Goal: Task Accomplishment & Management: Use online tool/utility

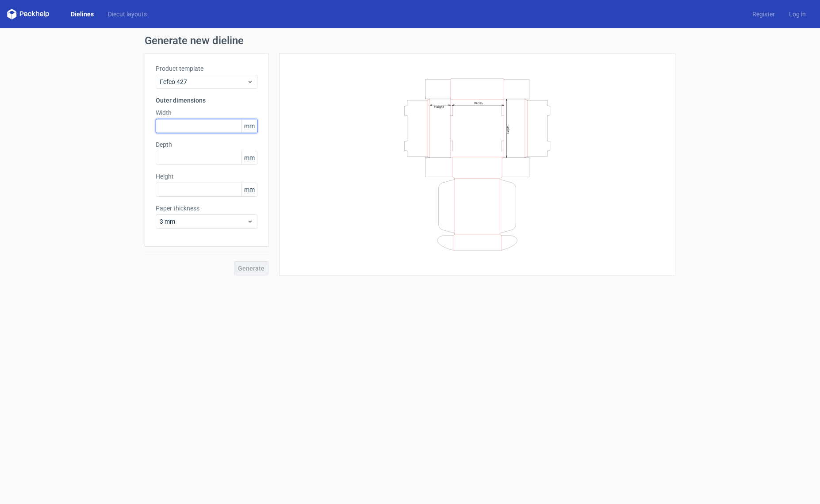
click at [224, 129] on input "text" at bounding box center [207, 126] width 102 height 14
type input "33"
click at [213, 163] on input "text" at bounding box center [207, 158] width 102 height 14
type input "33"
click at [206, 192] on input "text" at bounding box center [207, 190] width 102 height 14
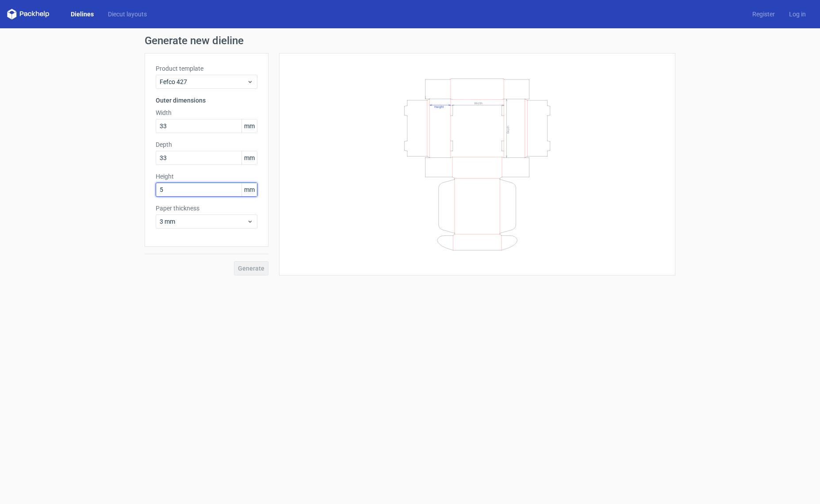
type input "5"
click at [259, 269] on div "Generate" at bounding box center [207, 261] width 124 height 29
click at [197, 188] on input "5" at bounding box center [207, 190] width 102 height 14
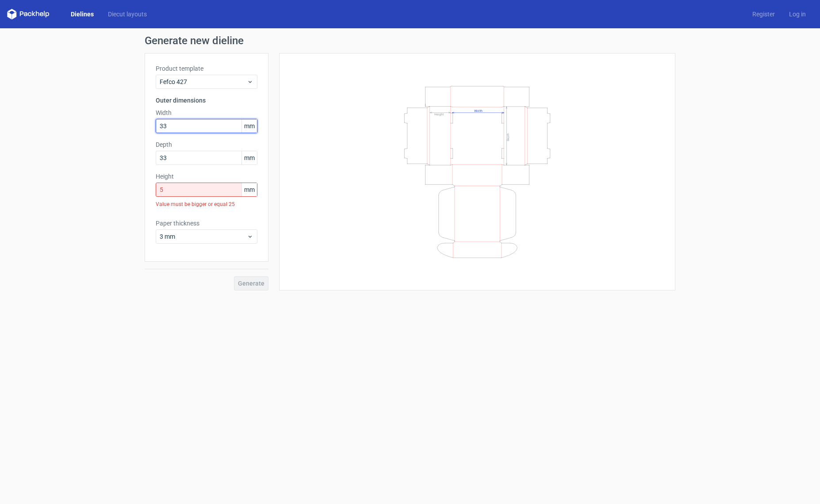
click at [191, 120] on input "33" at bounding box center [207, 126] width 102 height 14
type input "330"
click at [186, 160] on input "33" at bounding box center [207, 158] width 102 height 14
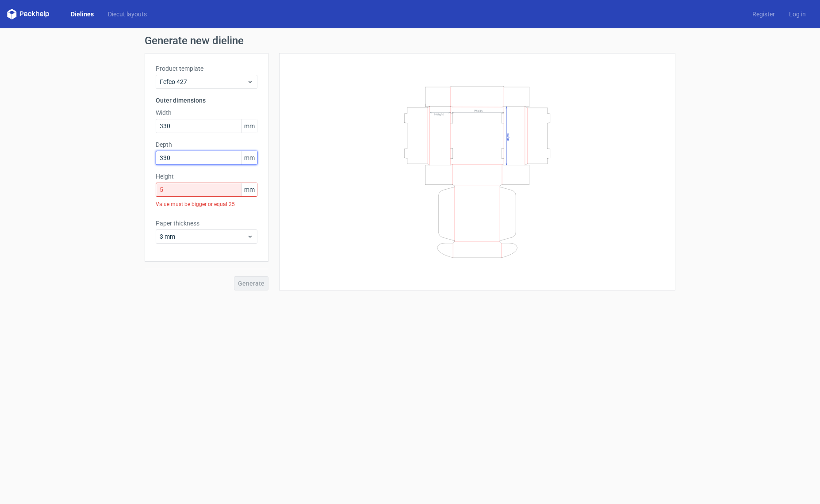
type input "330"
click at [190, 192] on input "5" at bounding box center [207, 190] width 102 height 14
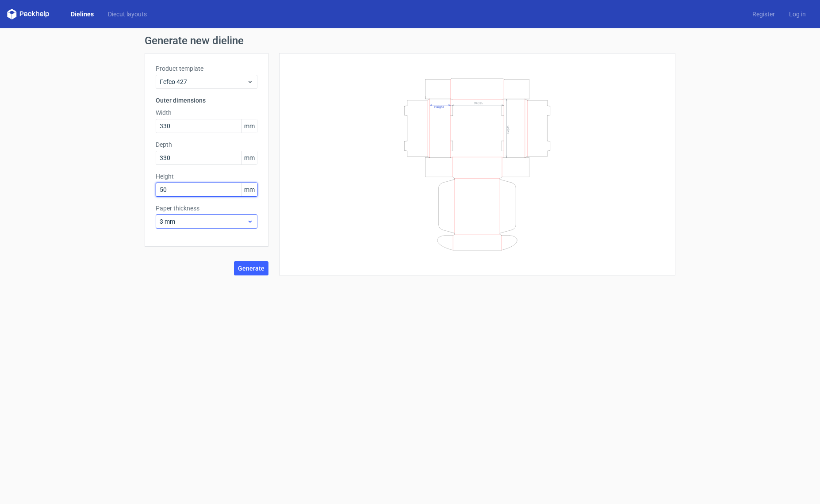
type input "50"
click at [239, 219] on span "3 mm" at bounding box center [203, 221] width 87 height 9
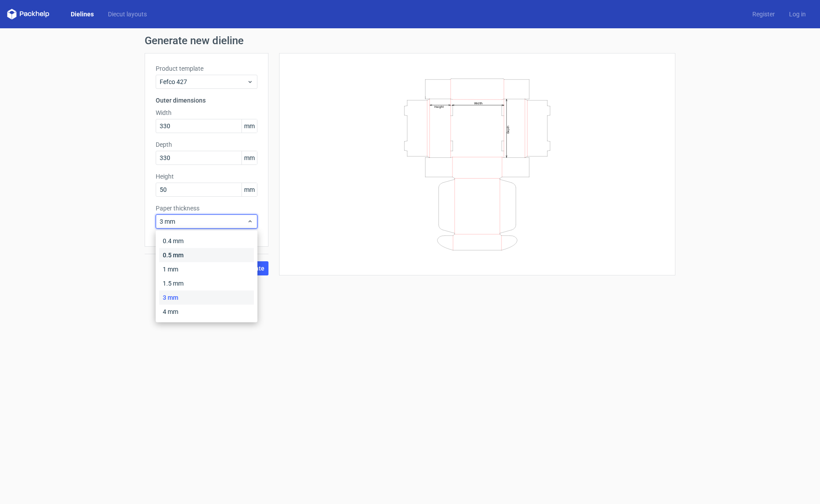
click at [202, 252] on div "0.5 mm" at bounding box center [206, 255] width 95 height 14
click at [263, 270] on span "Generate" at bounding box center [251, 269] width 27 height 6
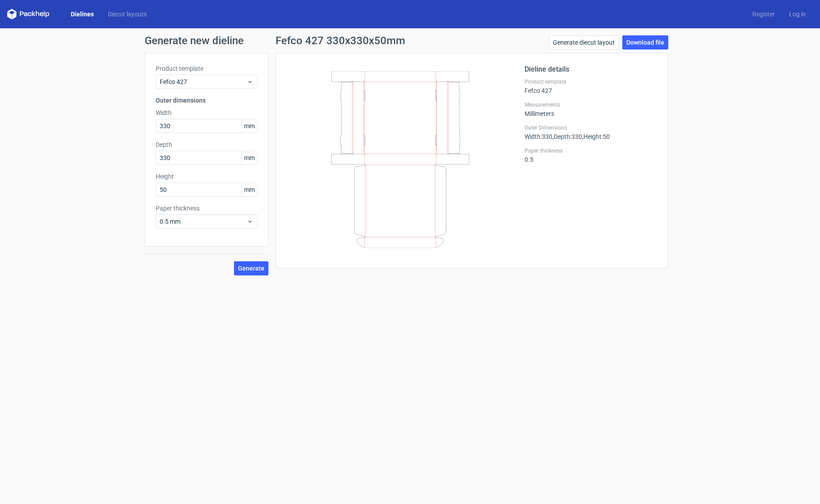
click at [203, 244] on div "Product template Fefco 427 Outer dimensions Width 330 mm Depth 330 mm Height 50…" at bounding box center [207, 150] width 124 height 194
click at [210, 222] on span "0.5 mm" at bounding box center [203, 221] width 87 height 9
click at [554, 234] on div "Dieline details Product template Fefco 427 Measurements Millimeters Outer Dimen…" at bounding box center [591, 160] width 133 height 193
click at [92, 14] on link "Dielines" at bounding box center [82, 14] width 37 height 9
